Goal: Download file/media

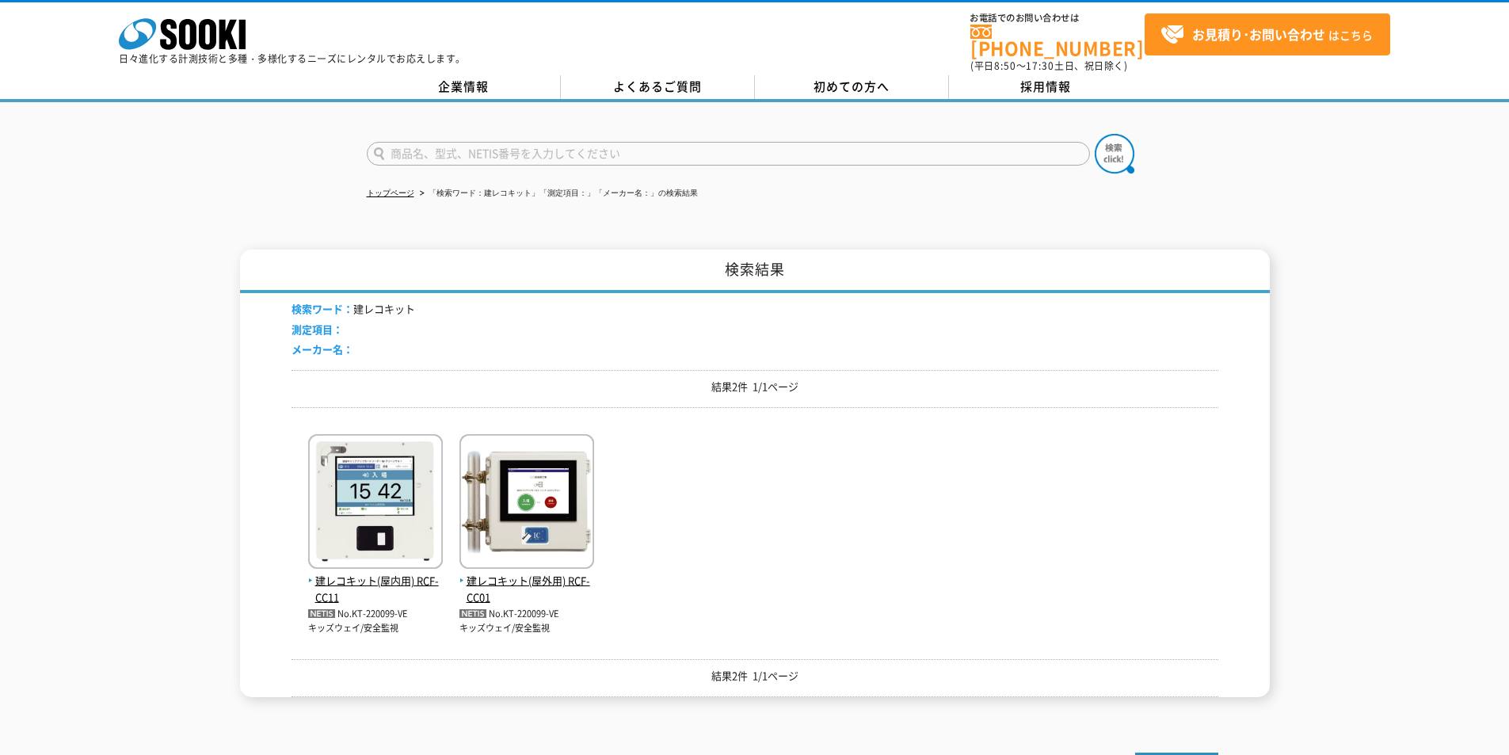
click at [523, 143] on input "text" at bounding box center [728, 154] width 723 height 24
type input "IP500H"
click at [1124, 148] on img at bounding box center [1115, 154] width 40 height 40
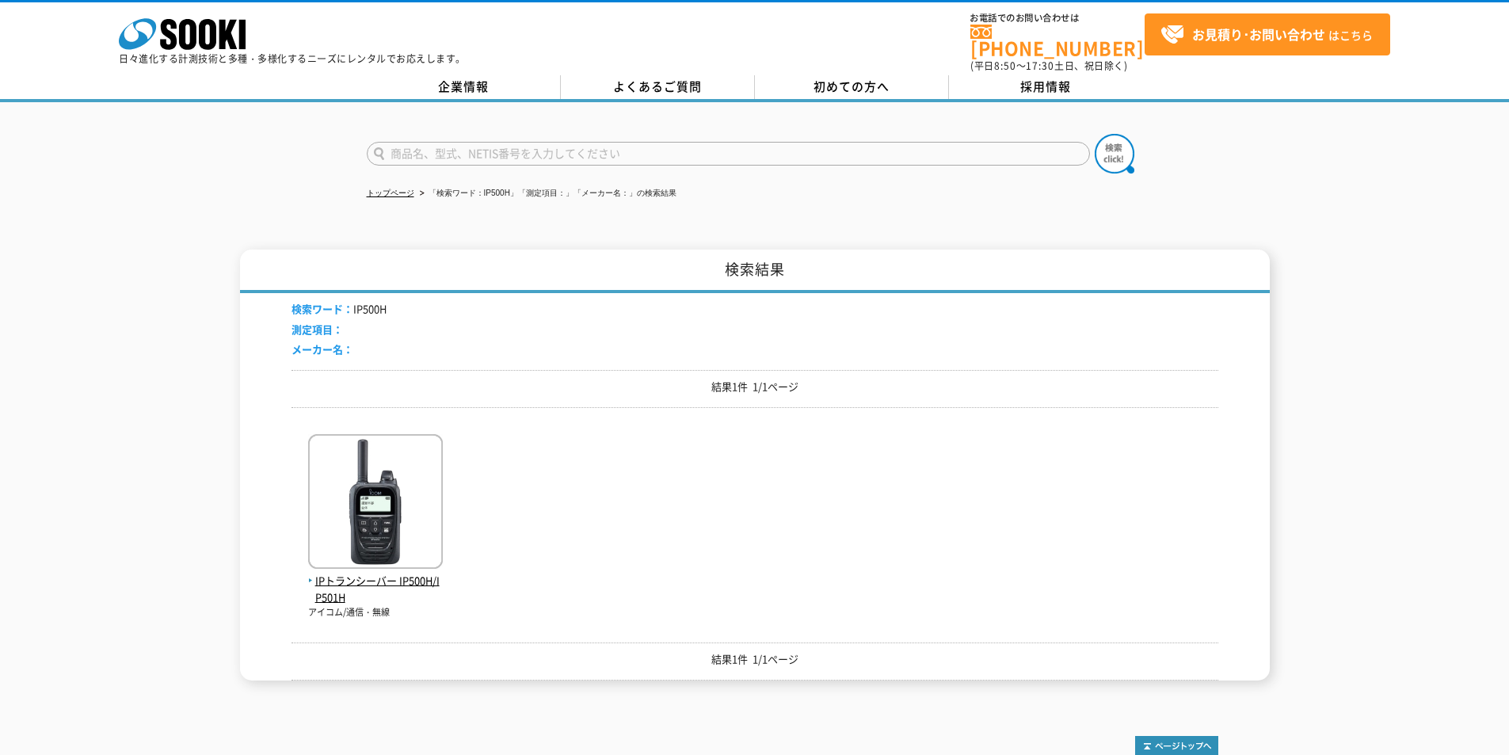
click at [340, 405] on div "検索ワード： IP500H 測定項目： メーカー名： 結果1件 1/1ページ IPトランシーバー IP500H/IP501H アイコム/通信・無線 結果1件 …" at bounding box center [754, 486] width 927 height 387
click at [390, 459] on img at bounding box center [375, 503] width 135 height 139
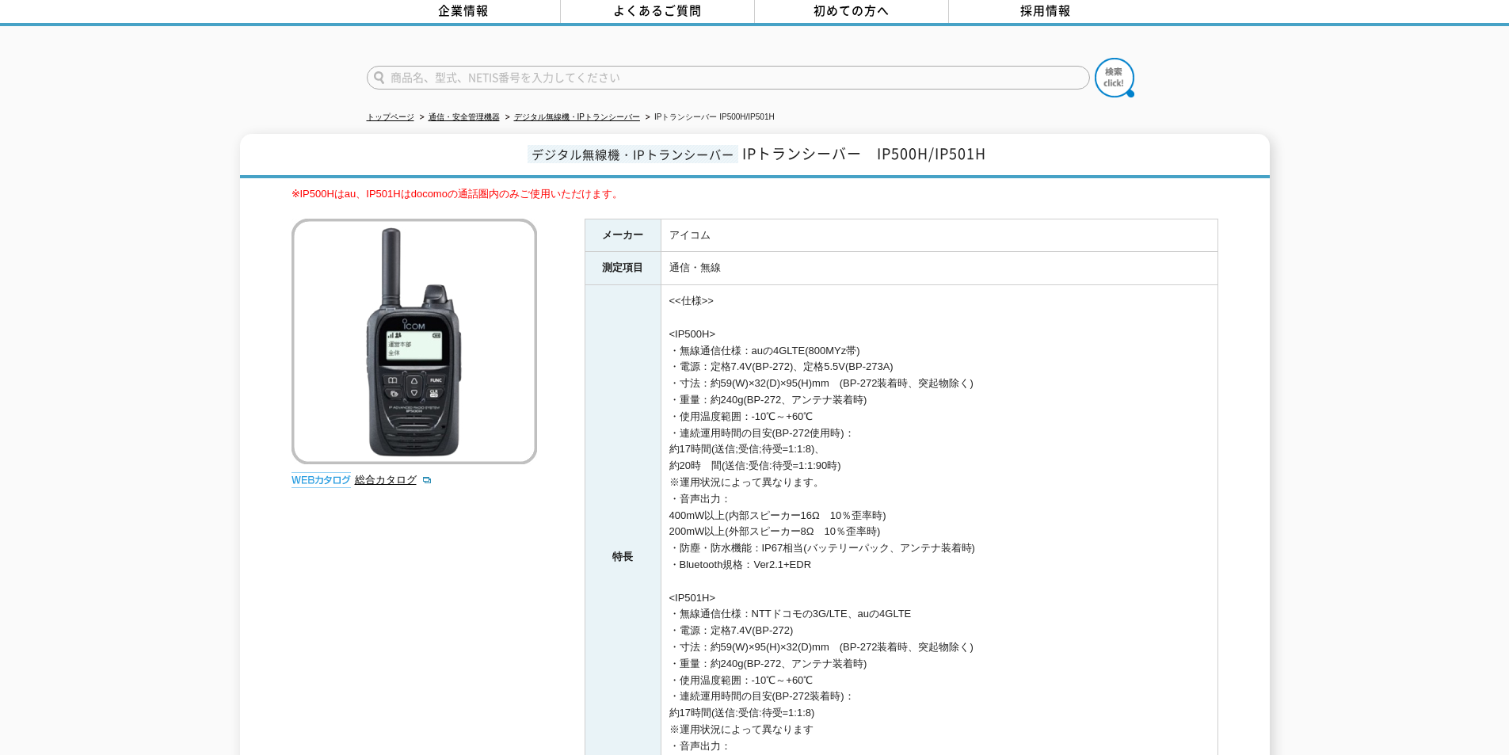
scroll to position [234, 0]
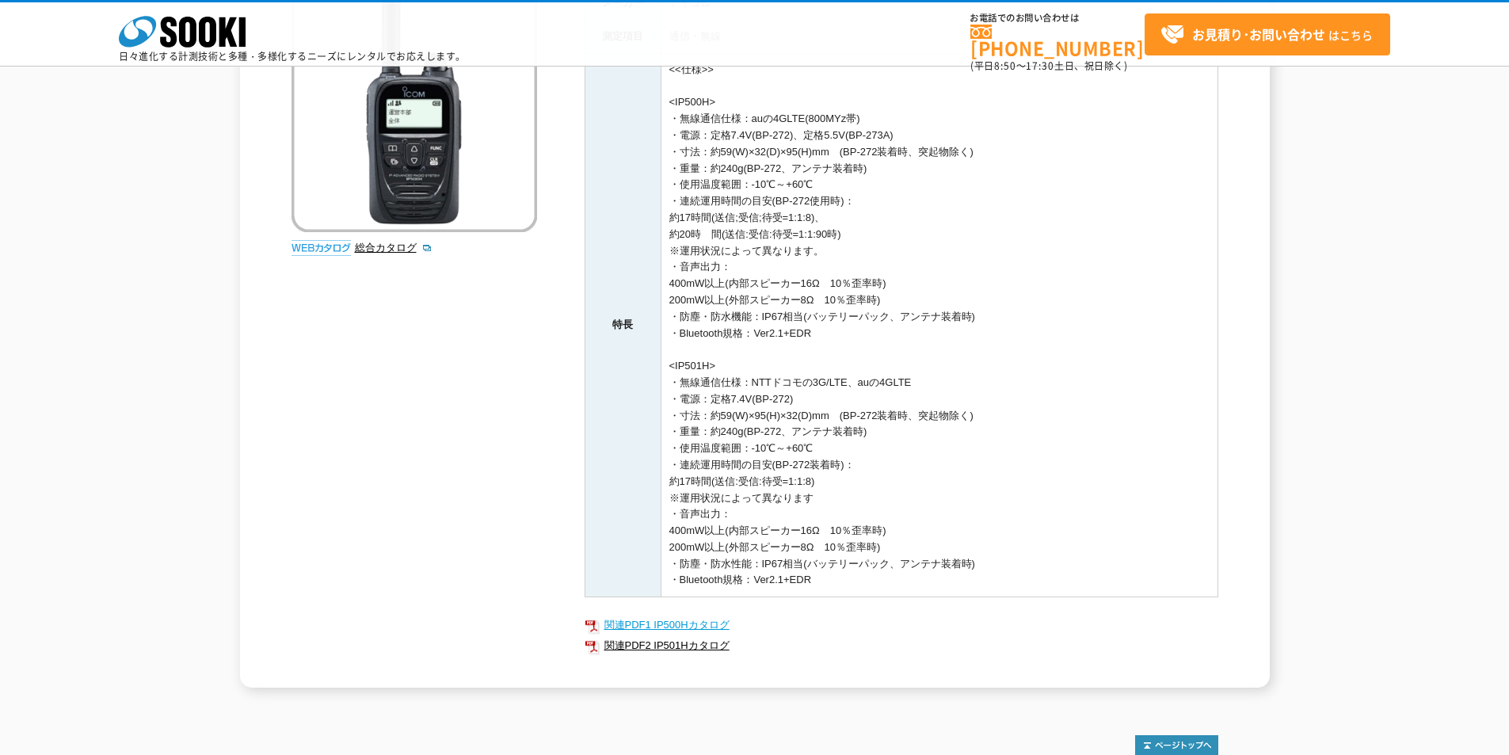
click at [714, 623] on link "関連PDF1 IP500Hカタログ" at bounding box center [902, 625] width 634 height 21
click at [401, 251] on link "総合カタログ" at bounding box center [394, 248] width 78 height 12
